Goal: Book appointment/travel/reservation

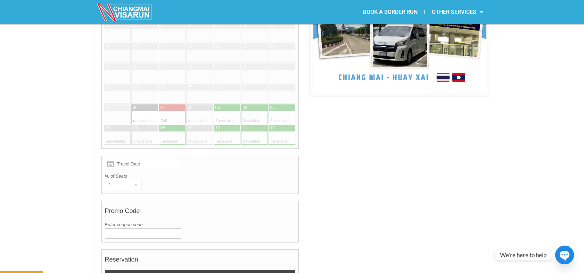
scroll to position [236, 0]
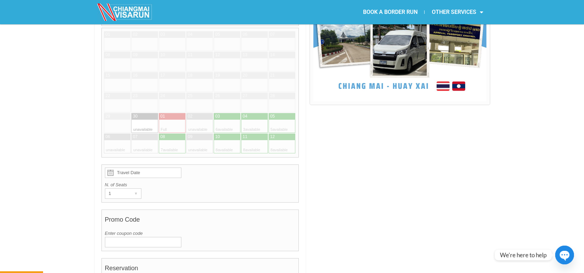
click at [226, 120] on div at bounding box center [221, 126] width 14 height 13
type input "[DATE]"
radio input "true"
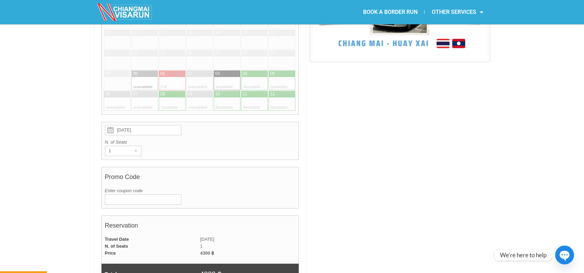
scroll to position [286, 0]
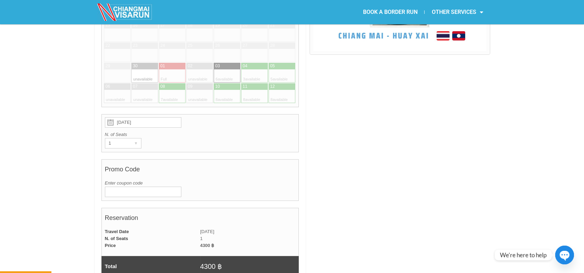
click at [138, 187] on input "Enter coupon code" at bounding box center [143, 192] width 76 height 10
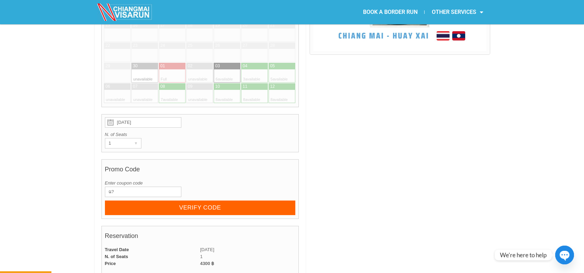
type input "ฉ"
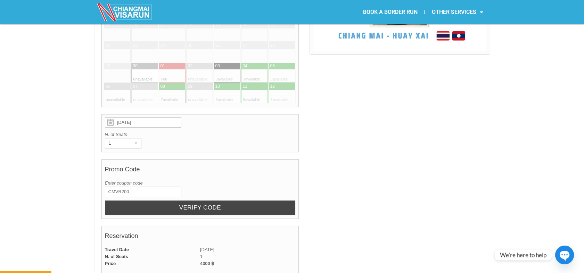
type input "CMVR200"
click at [185, 201] on input "Verify code" at bounding box center [200, 208] width 191 height 15
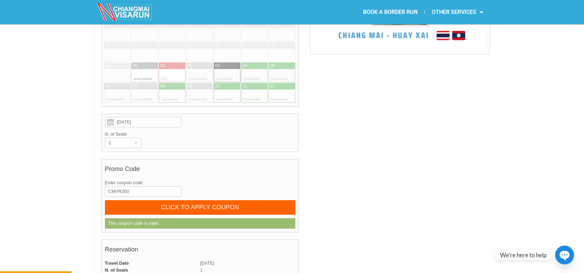
scroll to position [402, 0]
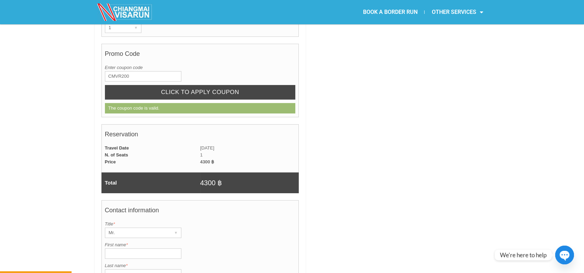
click at [185, 85] on input "CLICK TO APPLY COUPON" at bounding box center [200, 92] width 191 height 15
radio input "true"
